Goal: Task Accomplishment & Management: Complete application form

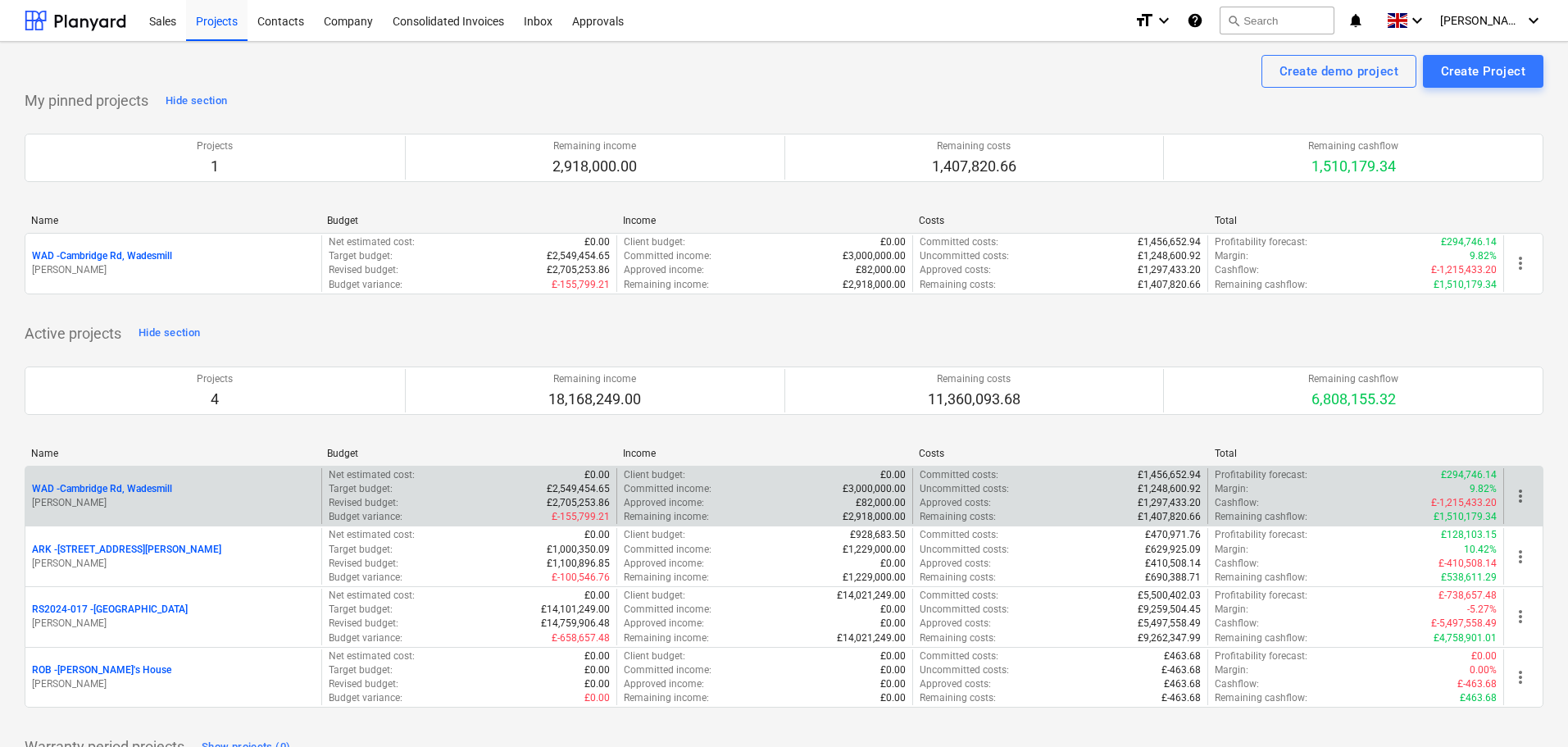
click at [137, 491] on p "WAD - Cambridge Rd, Wadesmill" at bounding box center [102, 489] width 140 height 14
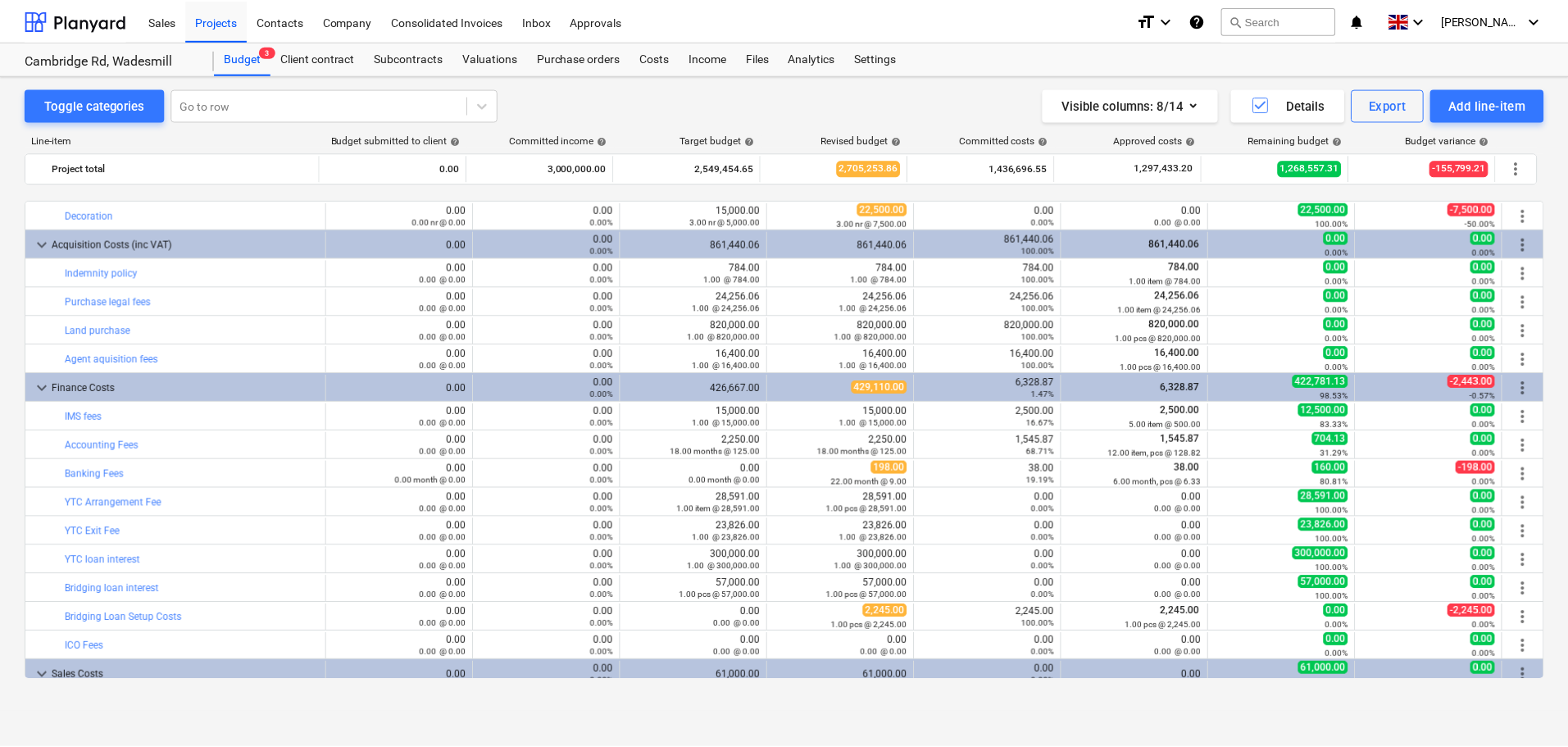
scroll to position [2816, 0]
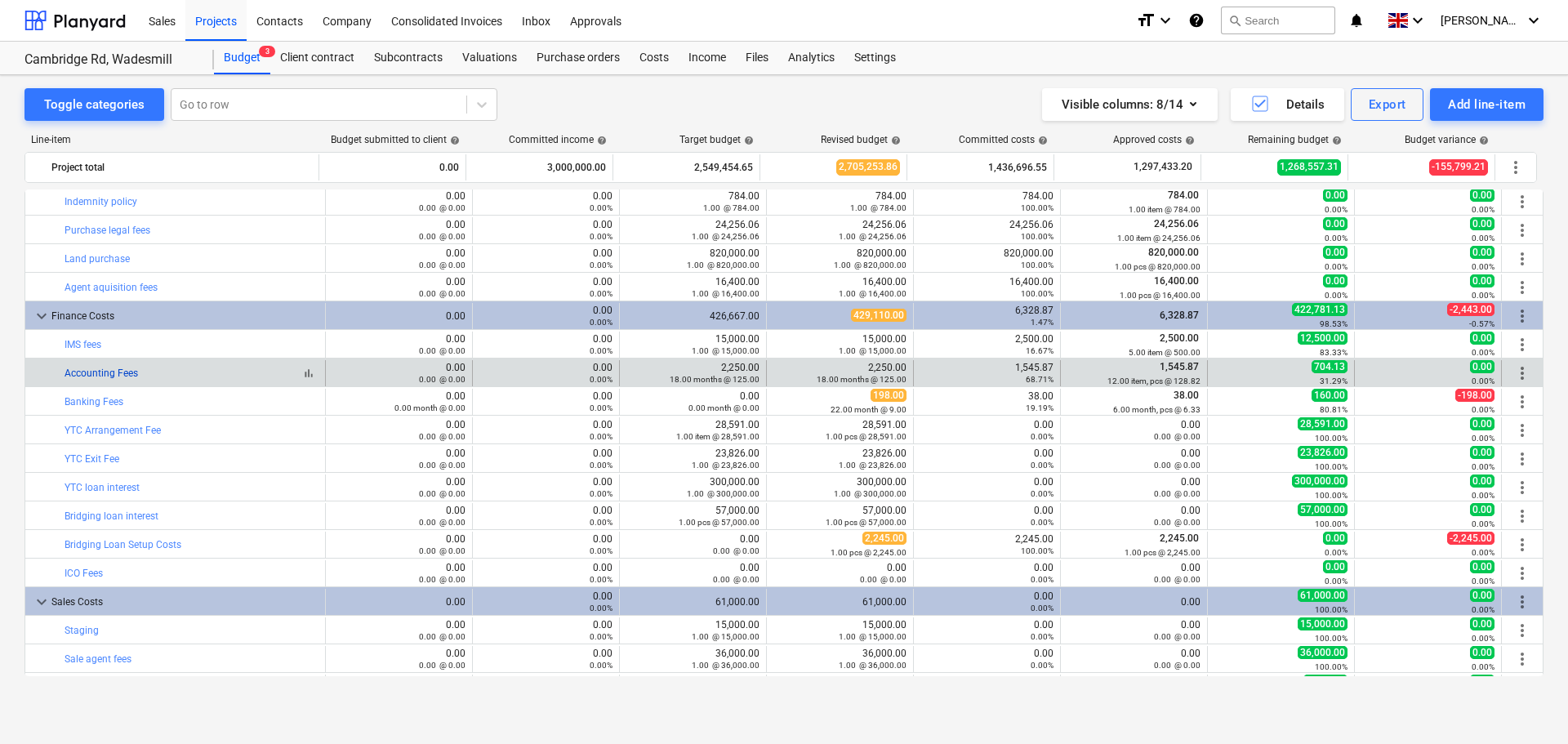
click at [93, 372] on link "Accounting Fees" at bounding box center [101, 373] width 73 height 11
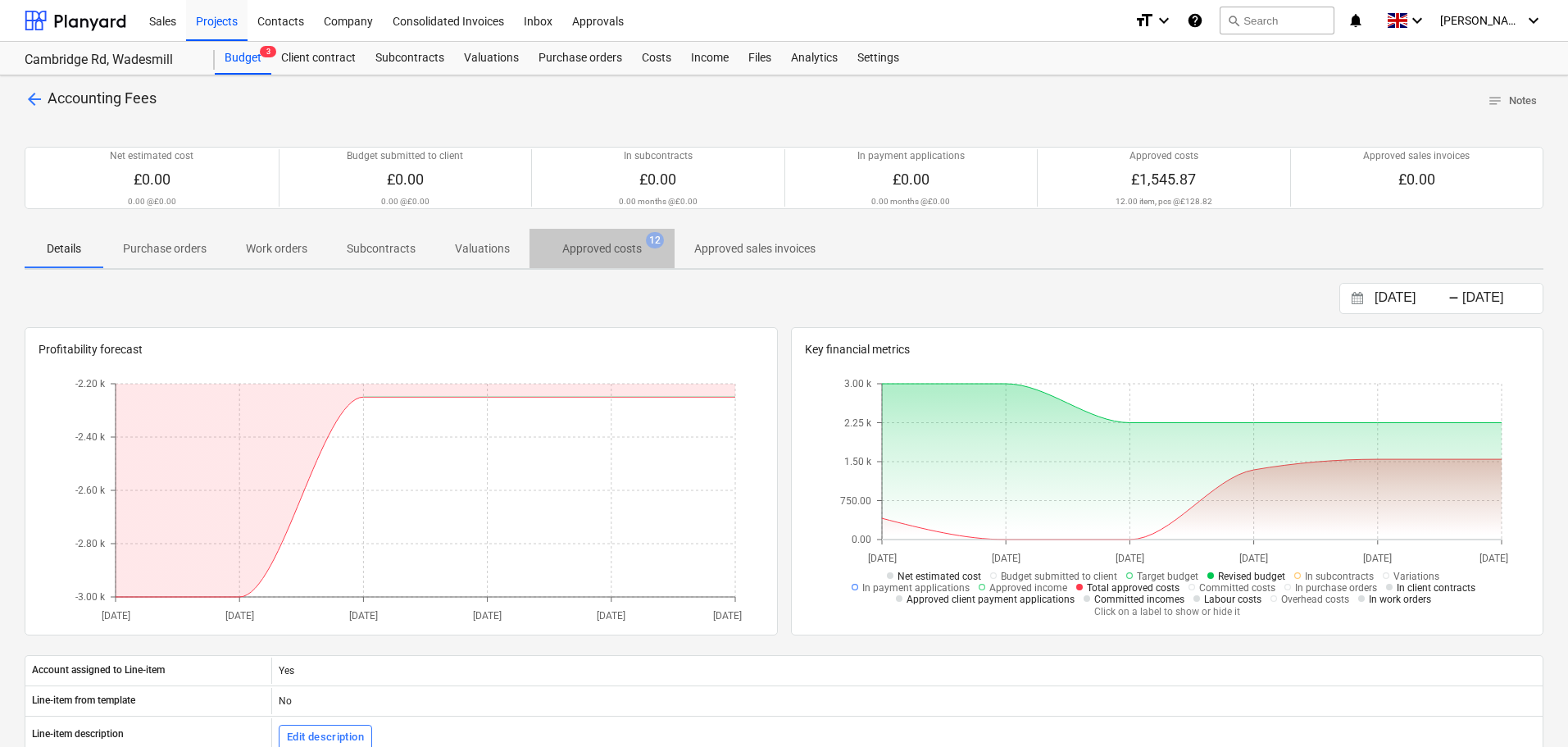
click at [590, 251] on p "Approved costs" at bounding box center [602, 249] width 80 height 17
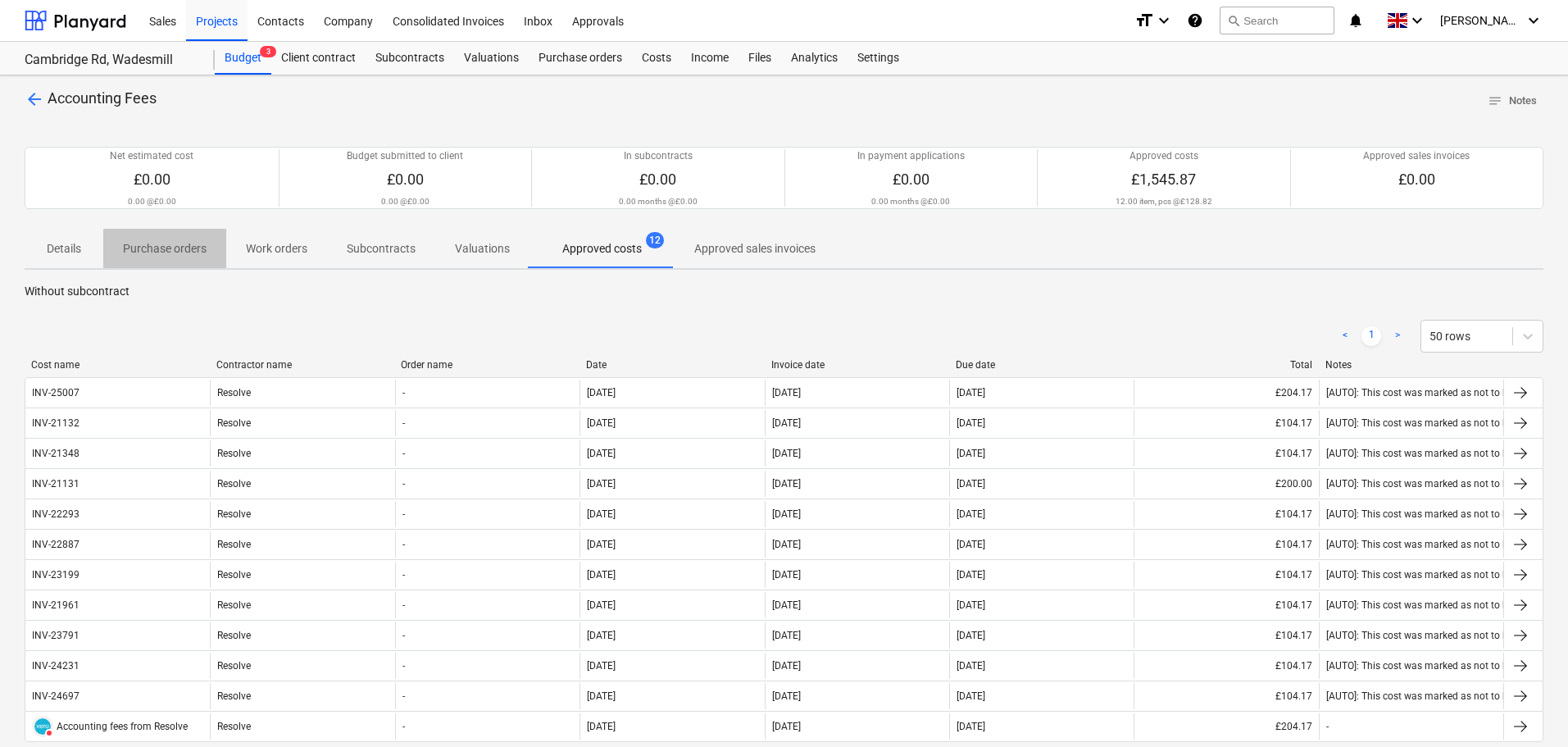
click at [172, 248] on p "Purchase orders" at bounding box center [165, 249] width 84 height 17
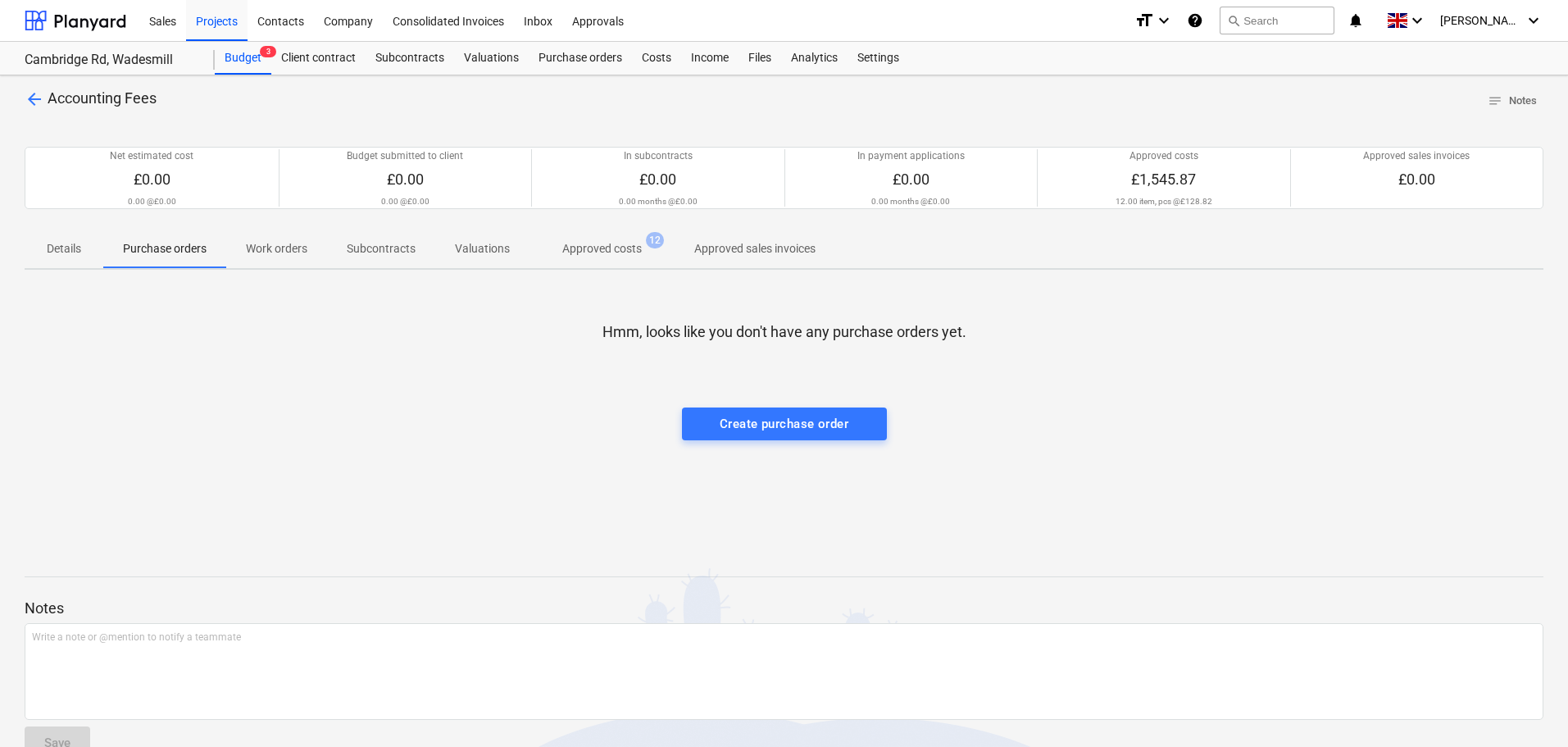
click at [586, 254] on p "Approved costs" at bounding box center [602, 249] width 80 height 17
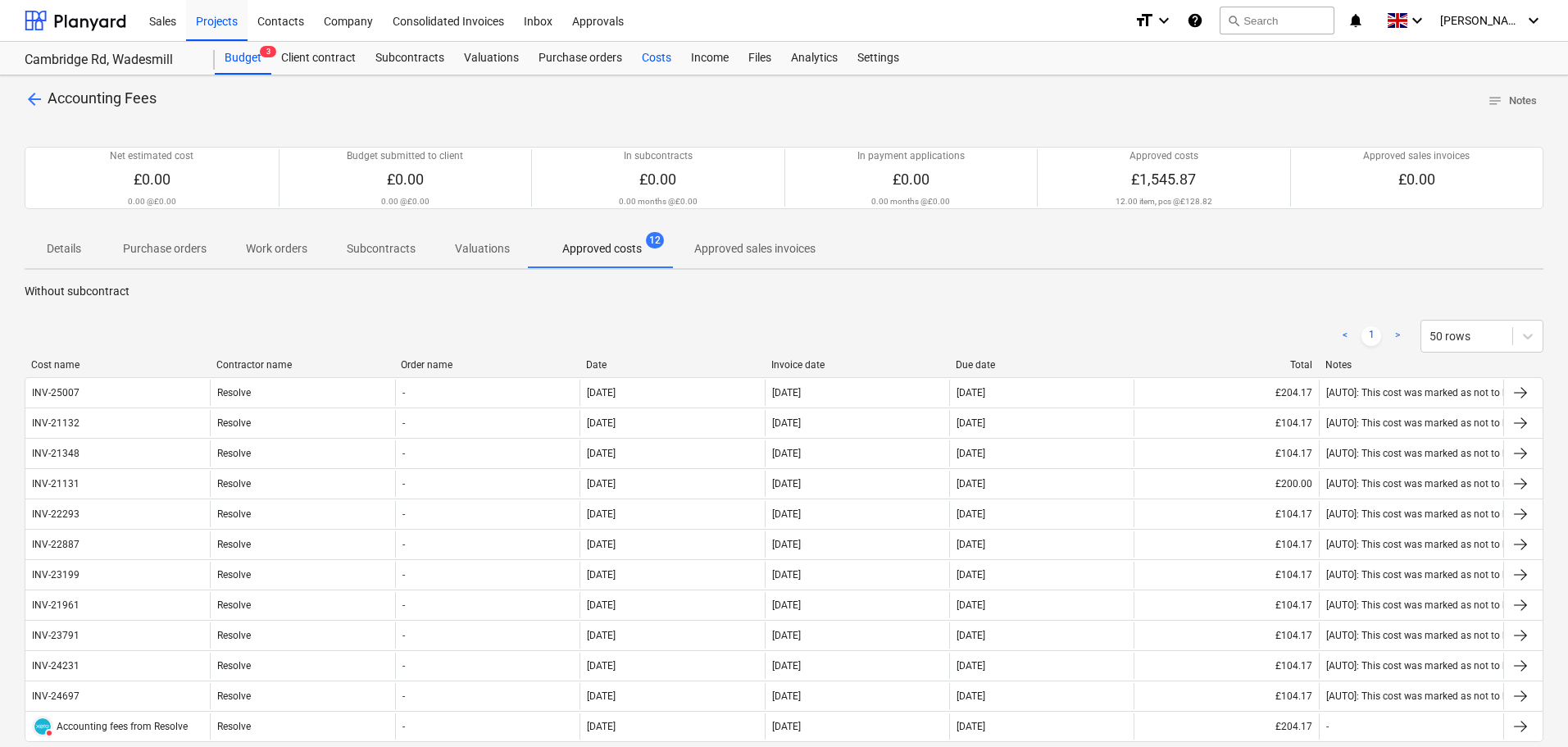
click at [644, 52] on div "Costs" at bounding box center [657, 58] width 49 height 32
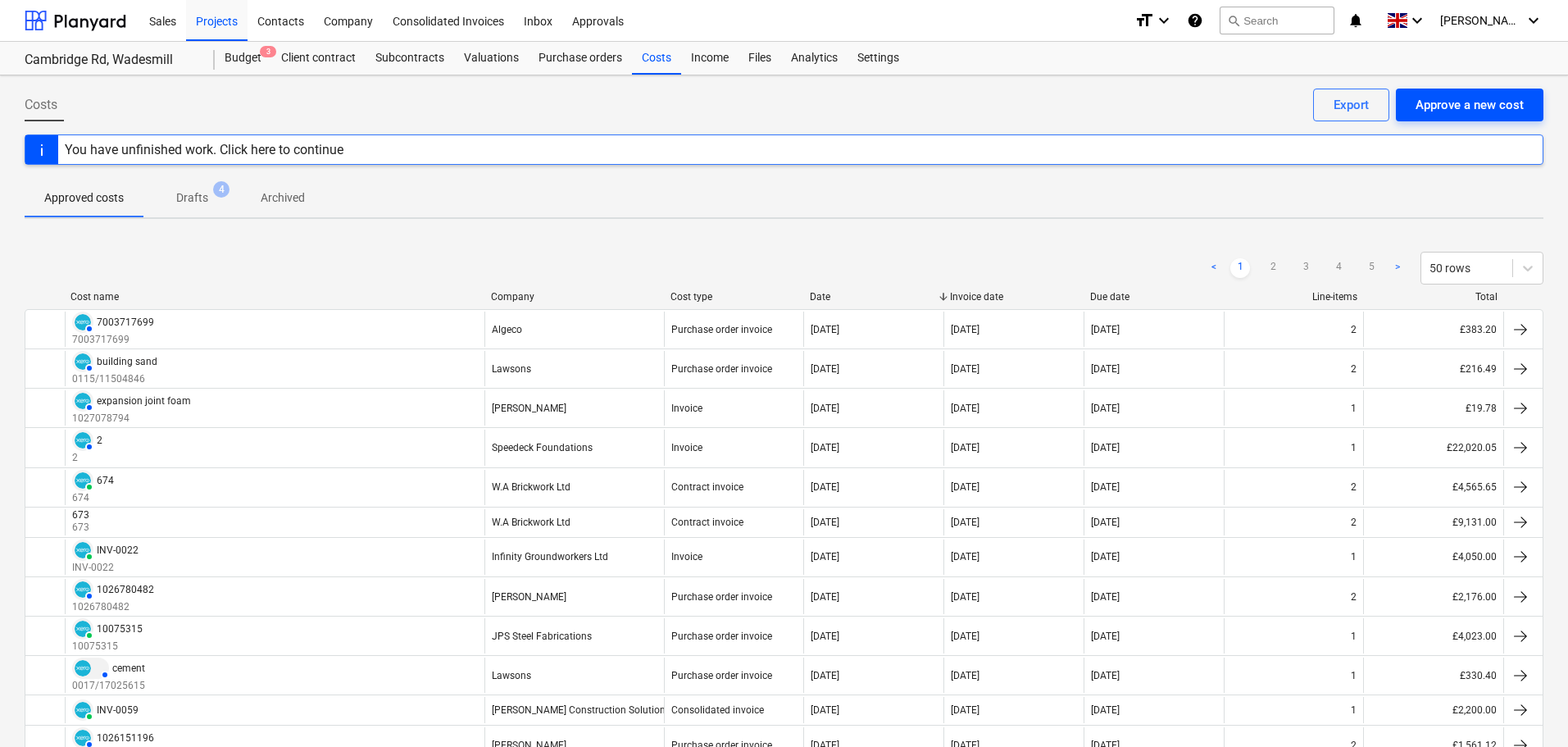
click at [1483, 108] on div "Approve a new cost" at bounding box center [1470, 105] width 108 height 21
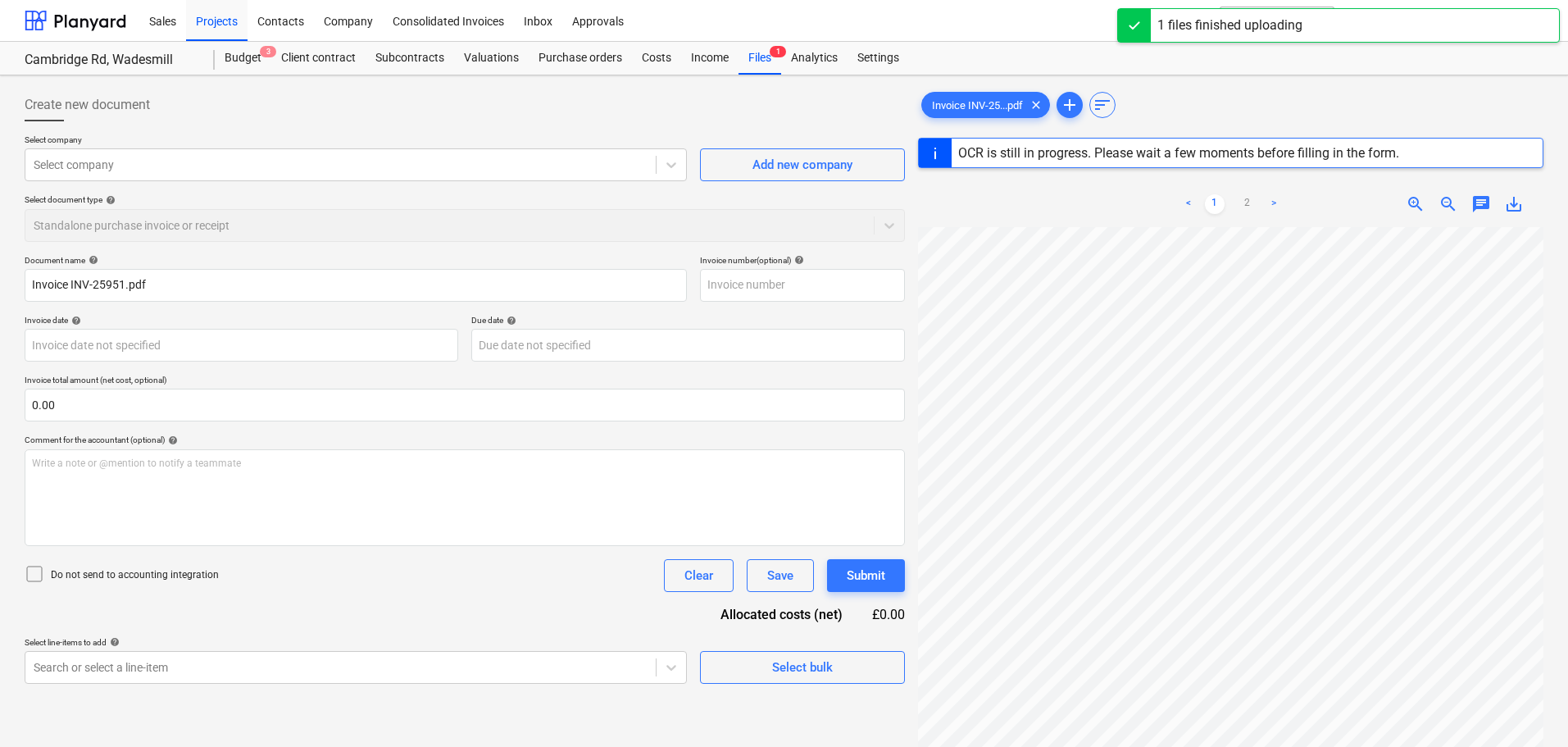
click at [36, 577] on icon at bounding box center [34, 574] width 19 height 19
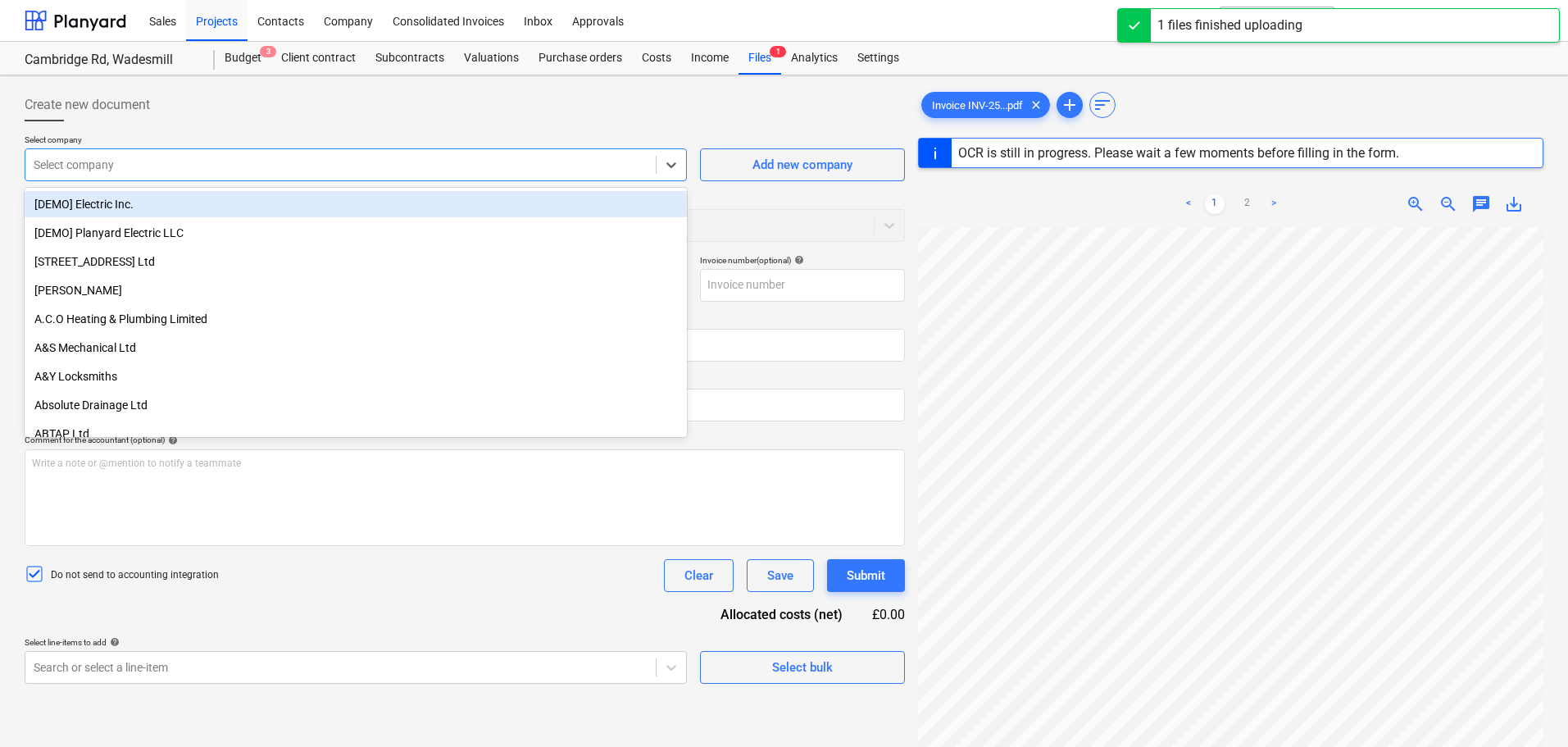
click at [178, 164] on div at bounding box center [340, 164] width 614 height 17
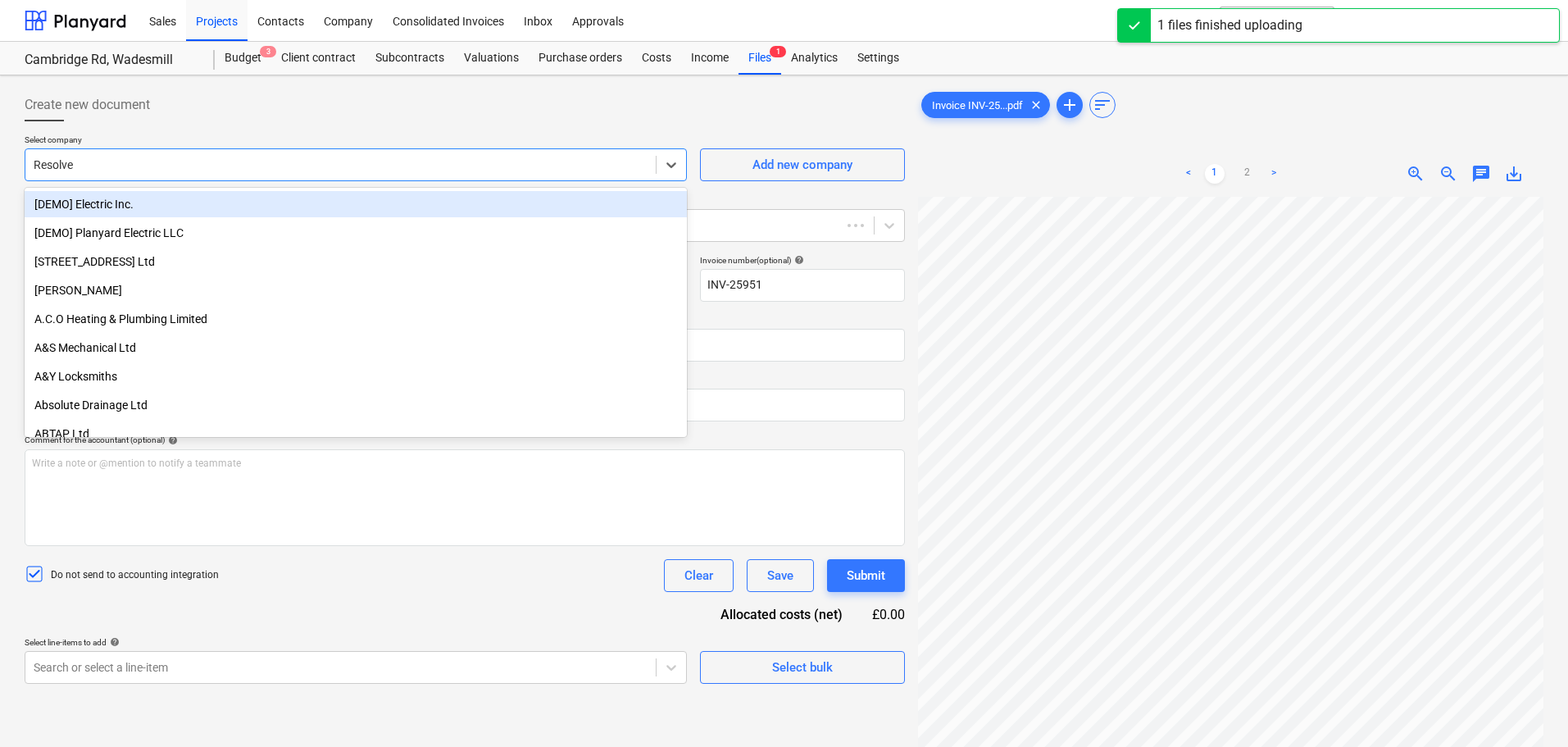
type input "INV-25951"
type input "[DATE]"
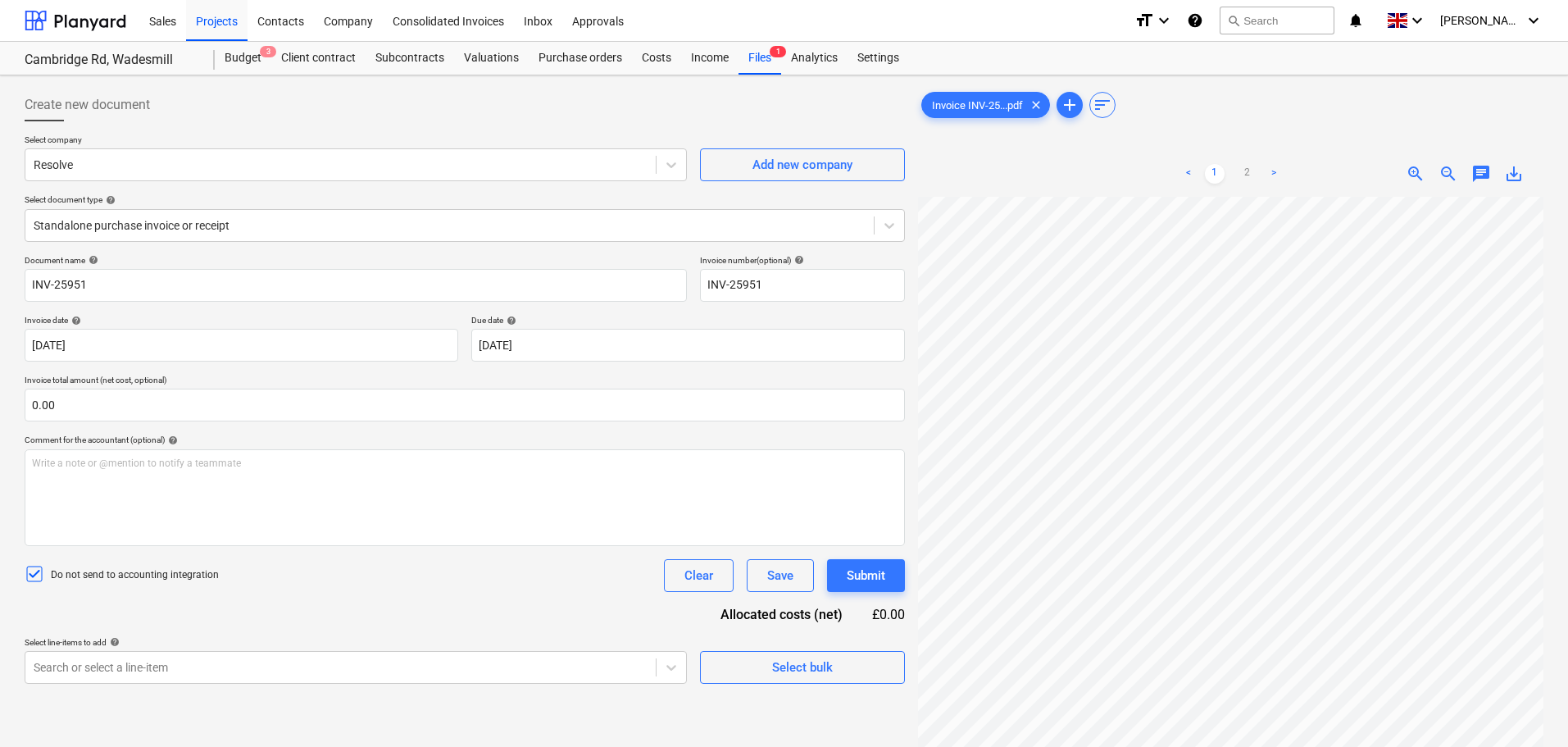
click at [355, 101] on div "Create new document" at bounding box center [464, 104] width 881 height 32
click at [114, 400] on input "text" at bounding box center [464, 404] width 881 height 32
type input "0.00"
click at [78, 413] on input "text" at bounding box center [464, 404] width 881 height 32
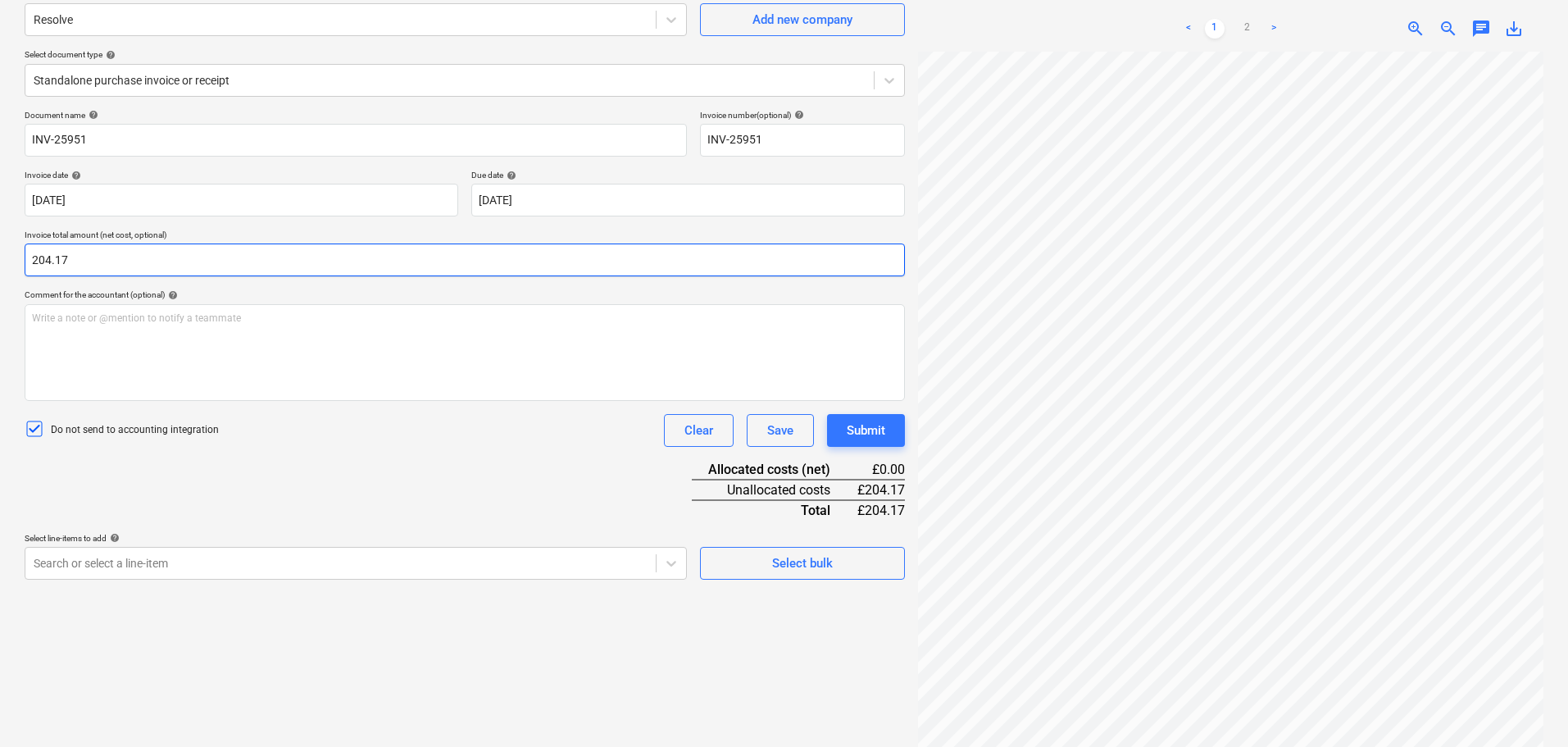
scroll to position [164, 0]
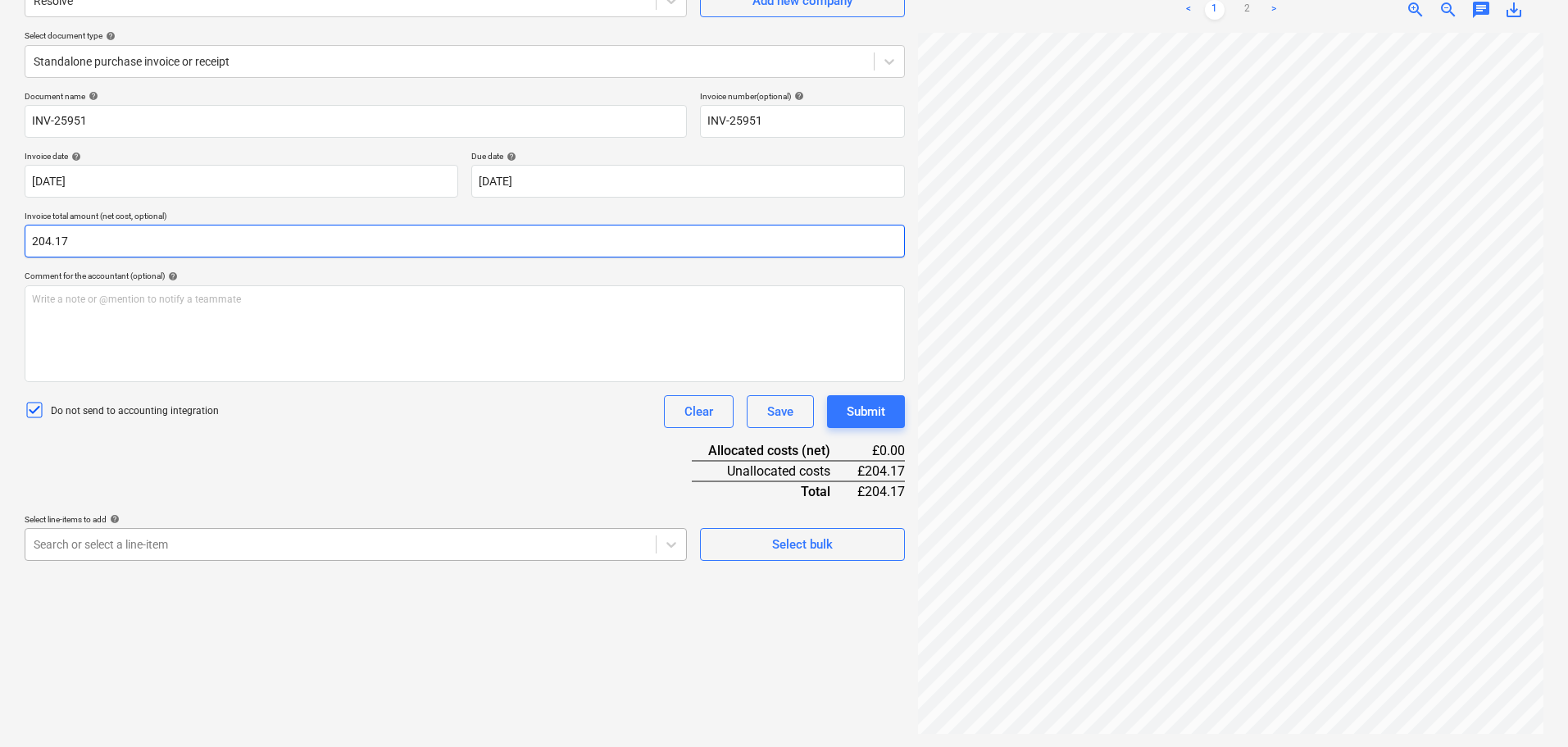
type input "204.17"
click at [252, 541] on body "Sales Projects Contacts Company Consolidated Invoices Inbox 1 Approvals format_…" at bounding box center [784, 210] width 1568 height 747
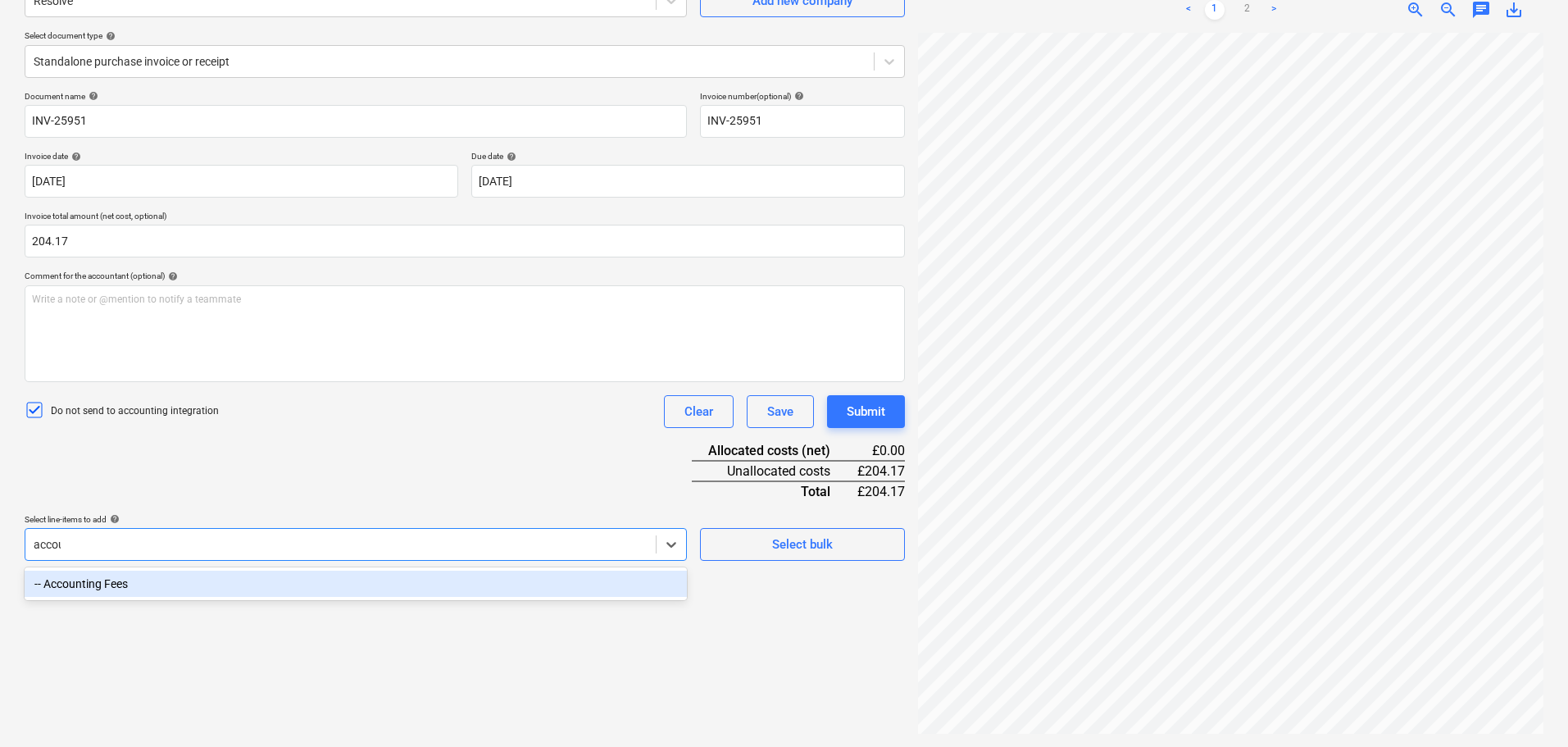
type input "account"
click at [260, 578] on div "-- Accounting Fees" at bounding box center [355, 583] width 662 height 26
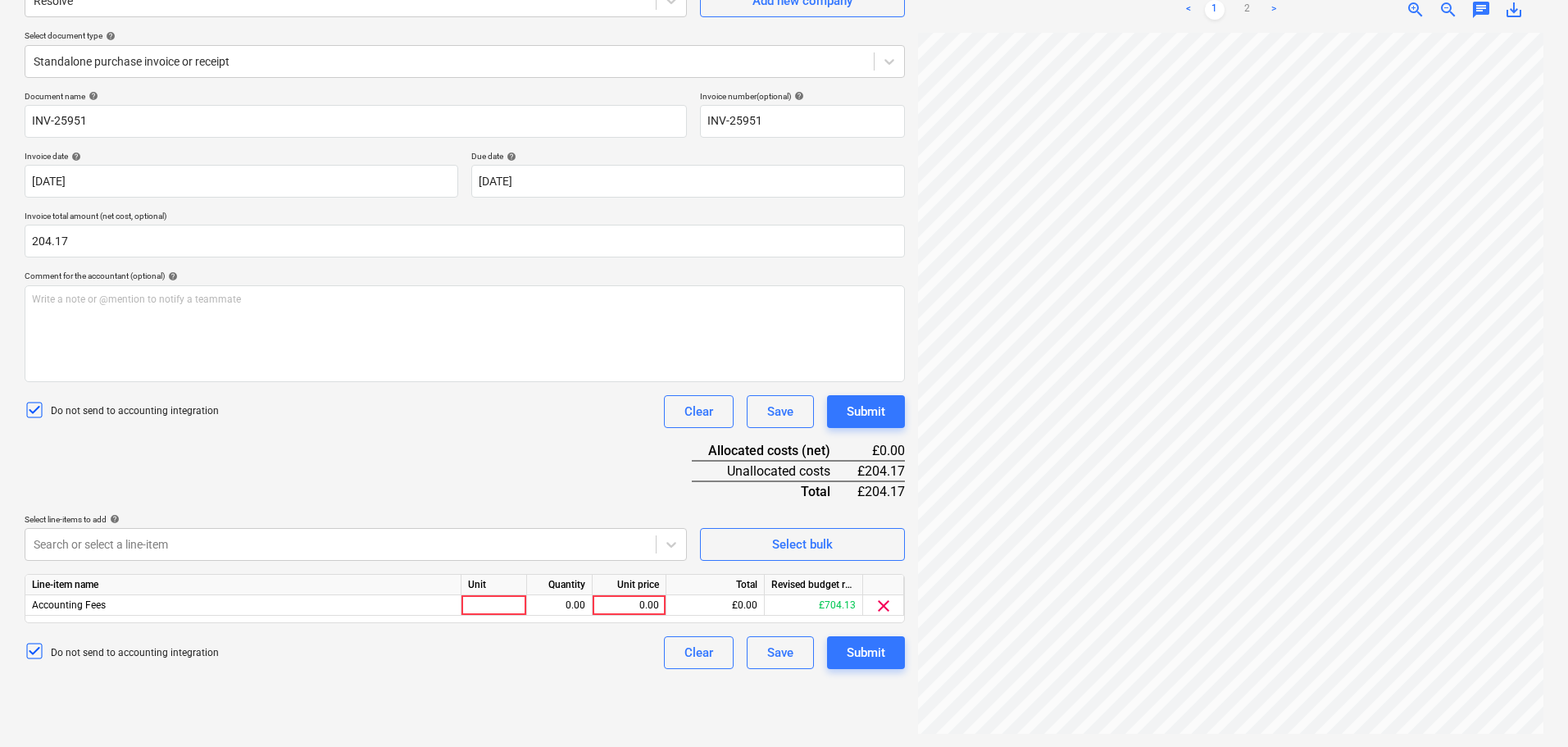
click at [375, 459] on div "Document name help INV-25951 Invoice number (optional) help INV-25951 Invoice d…" at bounding box center [464, 380] width 881 height 578
click at [498, 610] on div at bounding box center [494, 605] width 66 height 20
click at [646, 603] on div "0.00" at bounding box center [629, 605] width 59 height 20
type input "204.17"
click at [590, 456] on div "Document name help INV-25951 Invoice number (optional) help INV-25951 Invoice d…" at bounding box center [464, 380] width 881 height 578
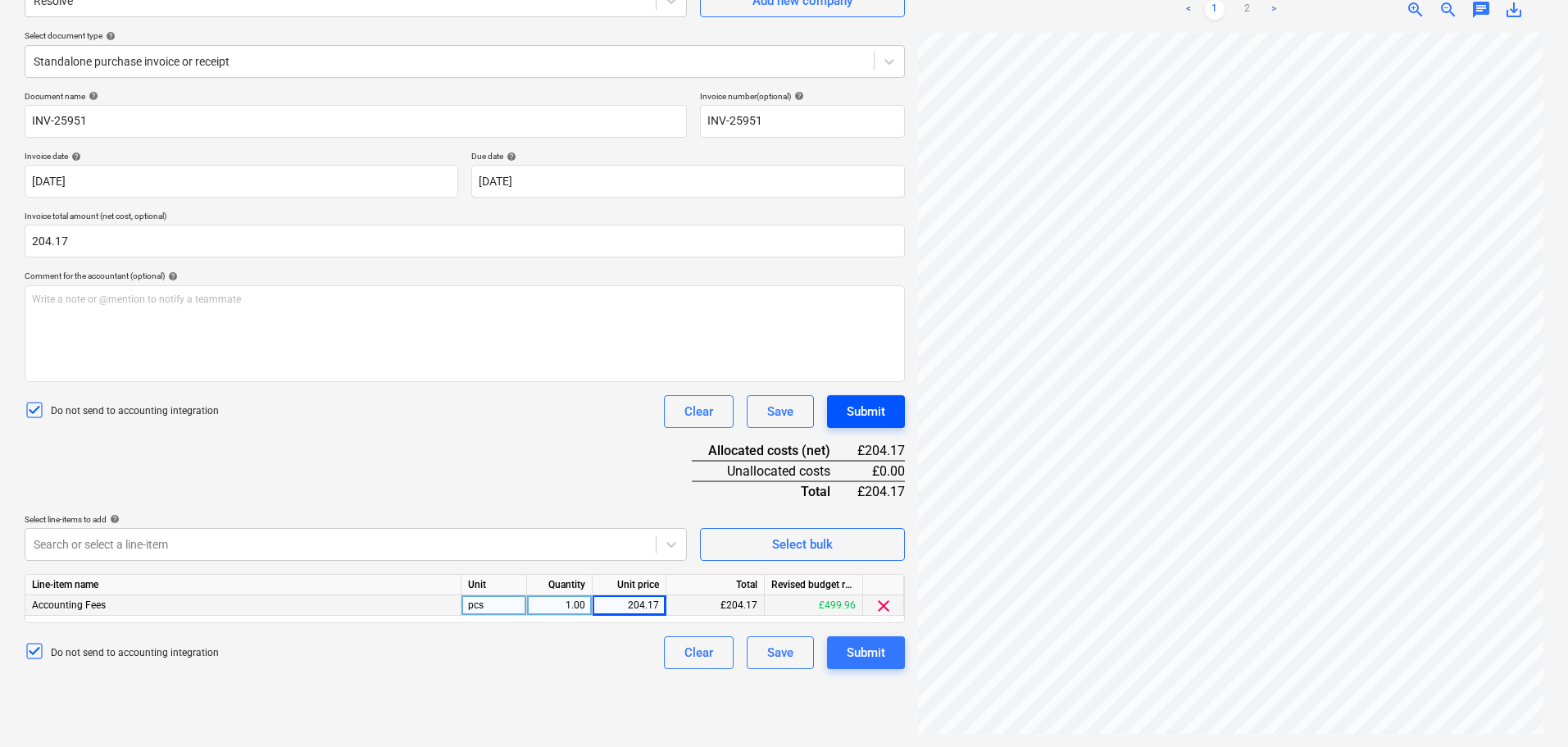
click at [884, 411] on div "Submit" at bounding box center [866, 411] width 38 height 21
